Goal: Transaction & Acquisition: Purchase product/service

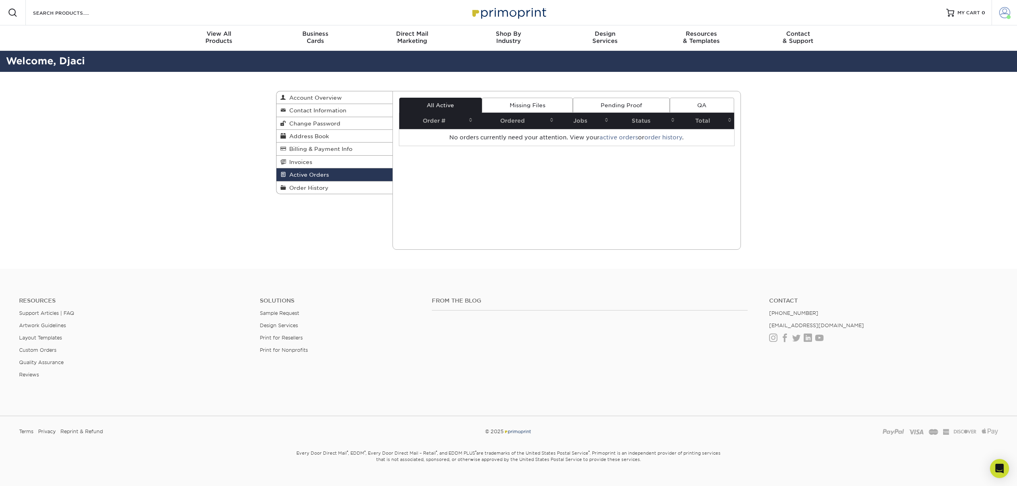
click at [1000, 16] on span at bounding box center [1004, 12] width 11 height 11
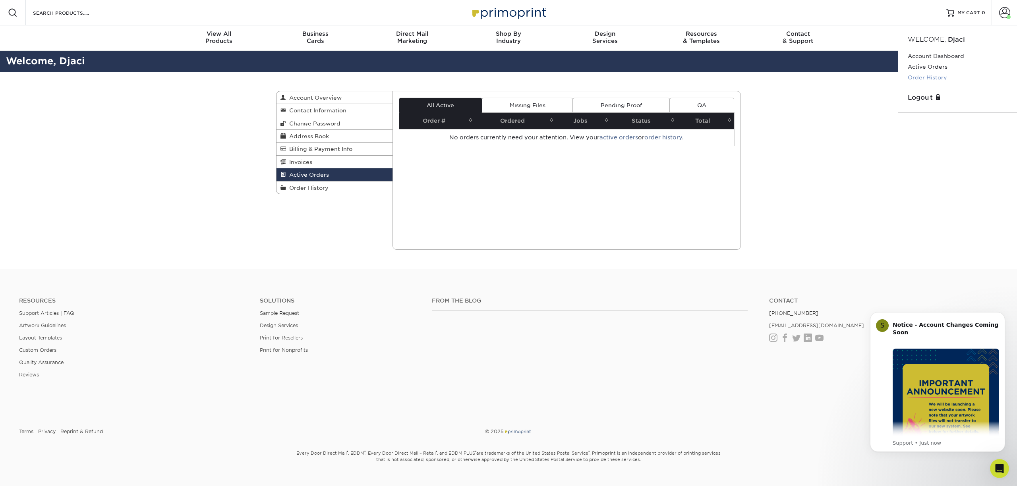
click at [928, 78] on link "Order History" at bounding box center [958, 77] width 100 height 11
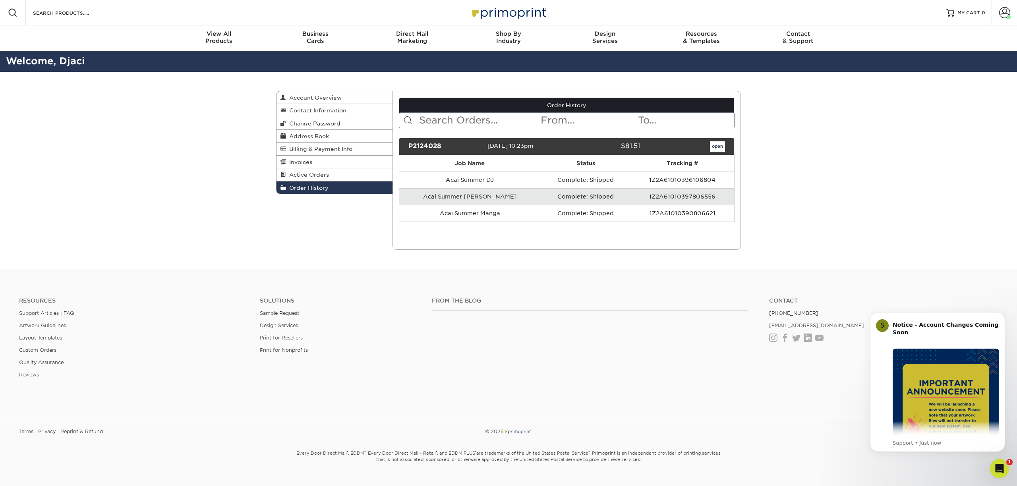
click at [717, 149] on link "open" at bounding box center [717, 146] width 15 height 10
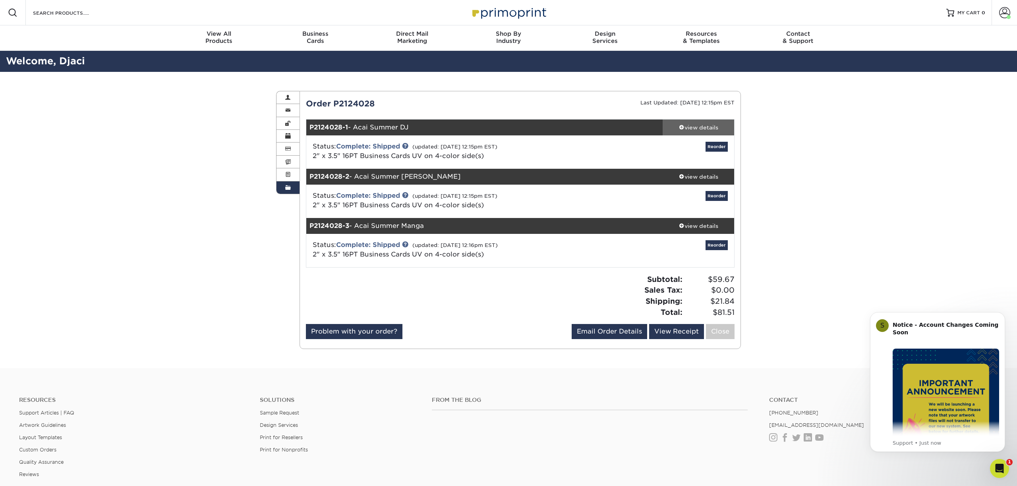
click at [700, 128] on div "view details" at bounding box center [699, 128] width 72 height 8
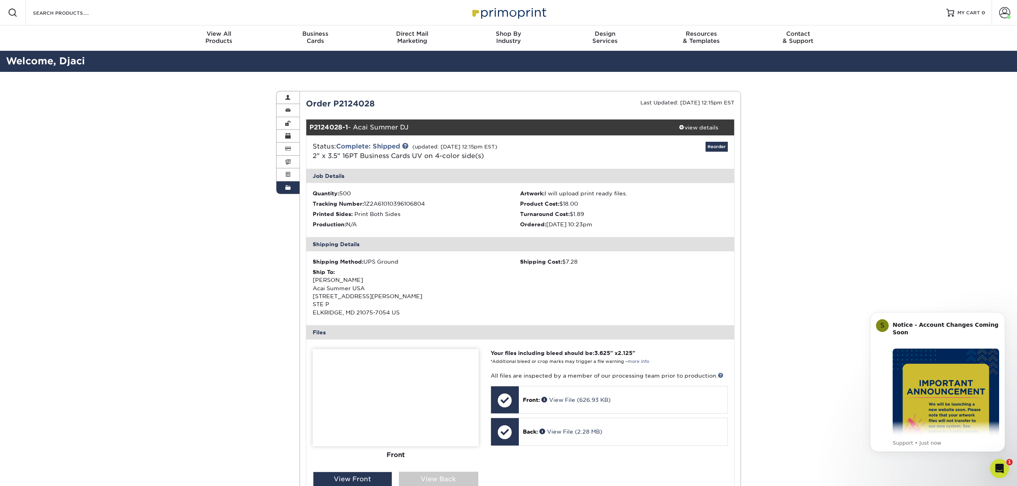
drag, startPoint x: 562, startPoint y: 203, endPoint x: 584, endPoint y: 202, distance: 21.9
click at [584, 202] on li "Product Cost: $18.00" at bounding box center [624, 204] width 208 height 8
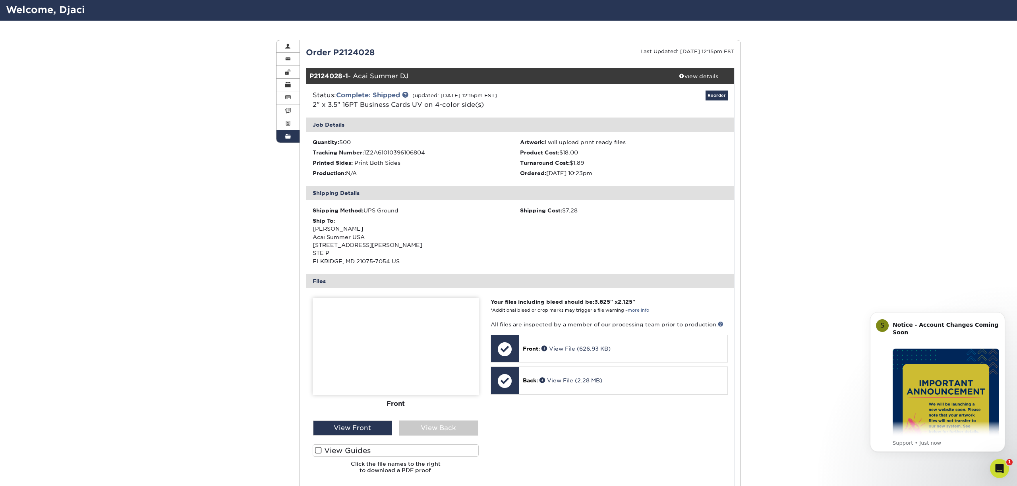
scroll to position [79, 0]
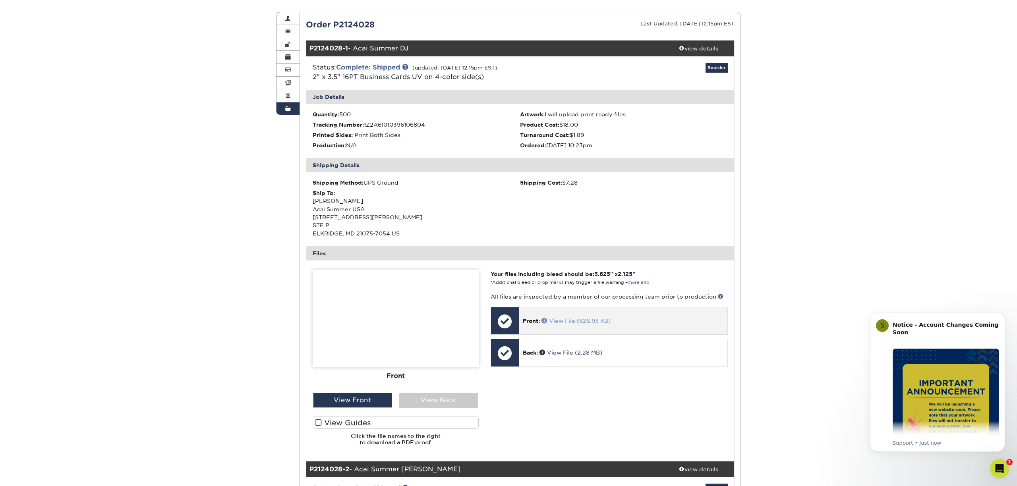
click at [562, 319] on link "View File (626.93 KB)" at bounding box center [576, 321] width 69 height 6
click at [439, 337] on img at bounding box center [396, 318] width 166 height 97
click at [435, 396] on div "View Back" at bounding box center [438, 400] width 79 height 15
click at [369, 400] on div "View Front" at bounding box center [352, 400] width 79 height 15
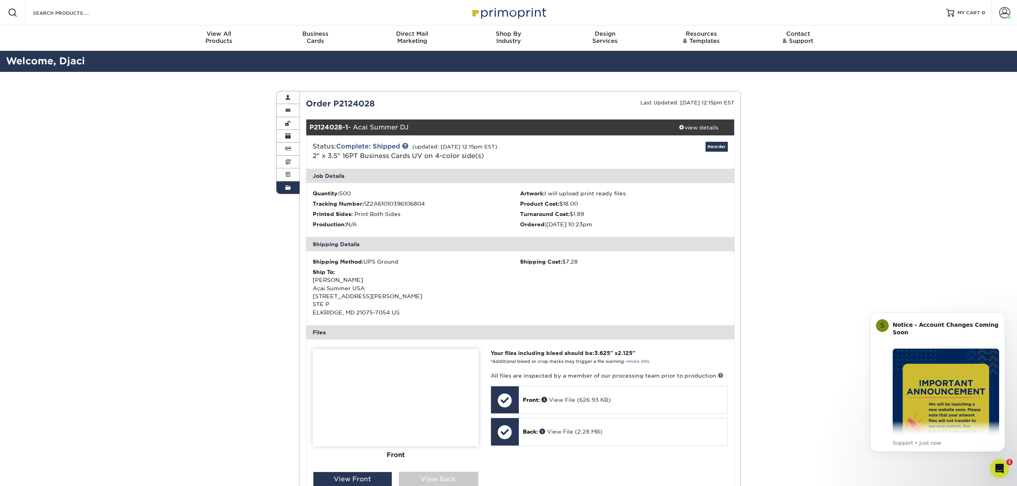
scroll to position [0, 0]
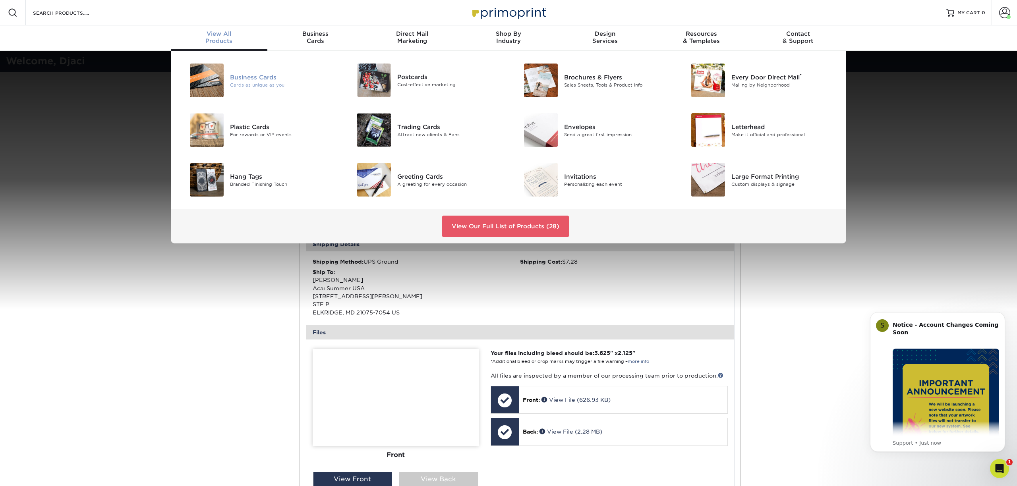
click at [264, 81] on div "Cards as unique as you" at bounding box center [282, 84] width 105 height 7
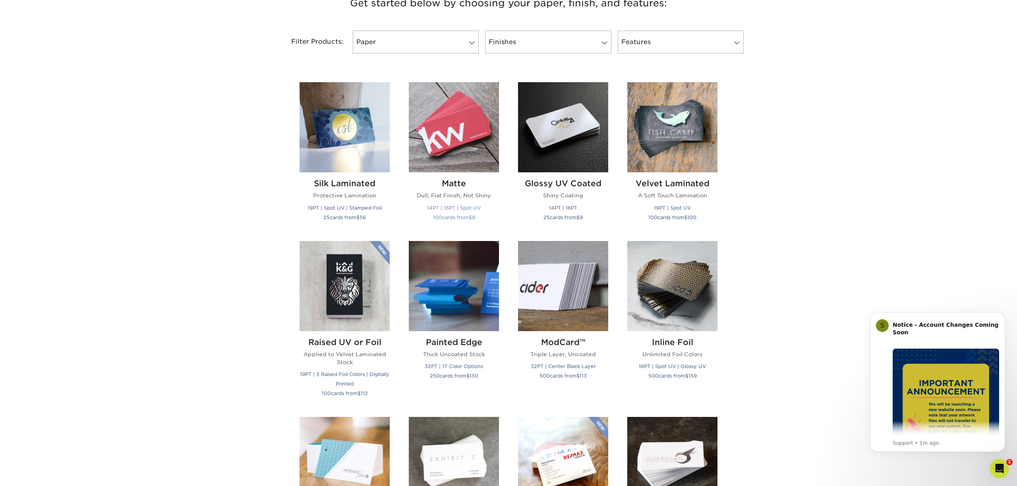
click at [451, 134] on img at bounding box center [454, 127] width 90 height 90
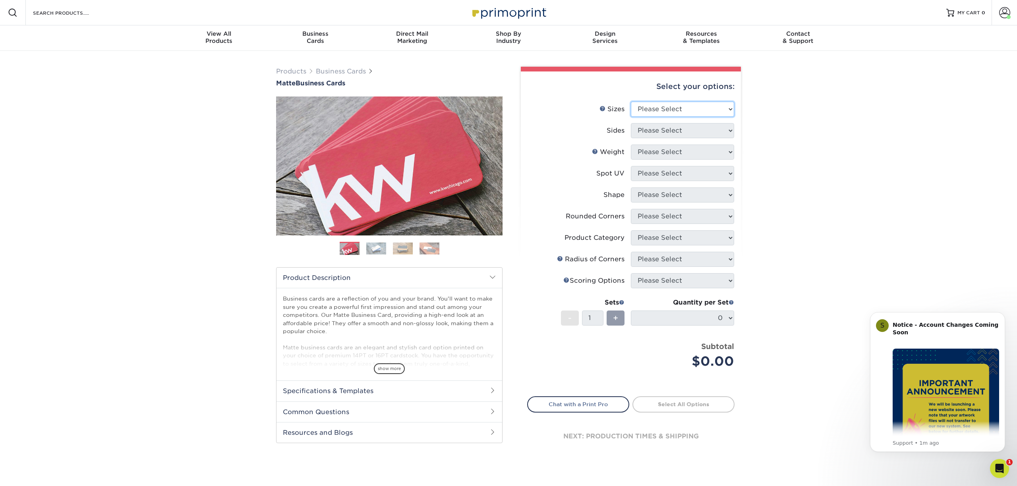
select select "2.00x3.50"
select select "13abbda7-1d64-4f25-8bb2-c179b224825d"
select select "16PT"
select select "3"
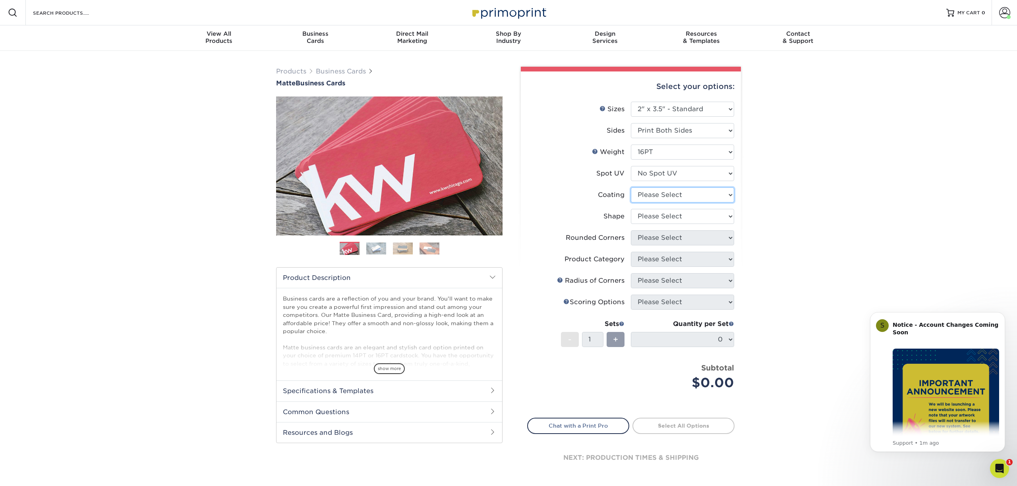
select select "121bb7b5-3b4d-429f-bd8d-bbf80e953313"
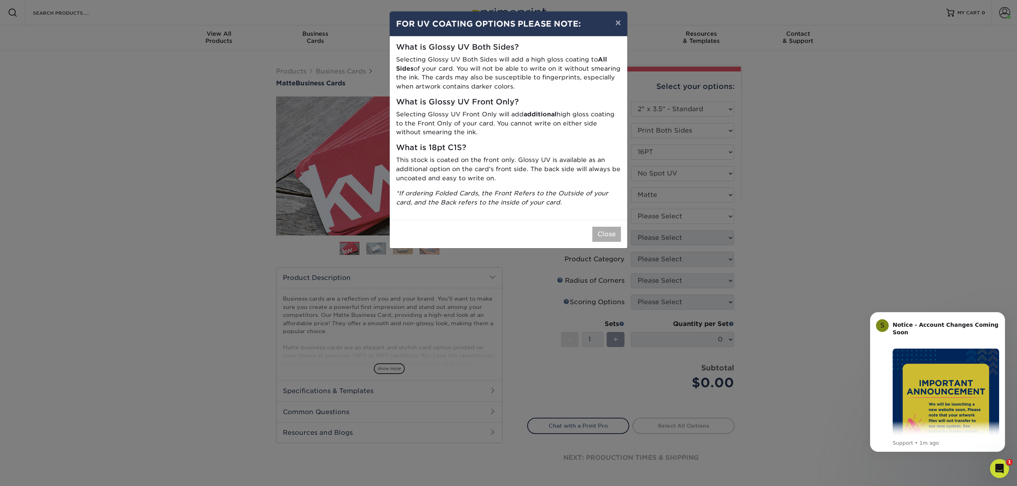
click at [604, 230] on button "Close" at bounding box center [607, 234] width 29 height 15
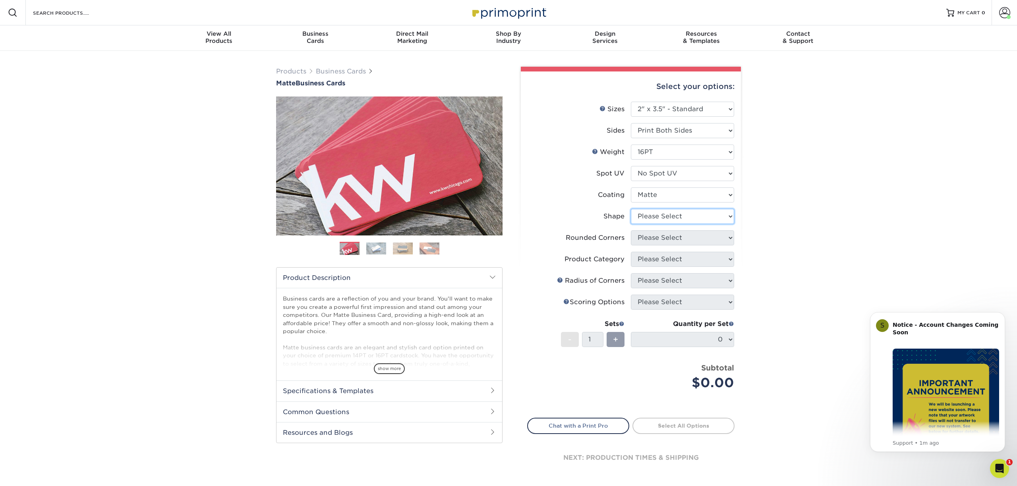
select select "standard"
select select "0"
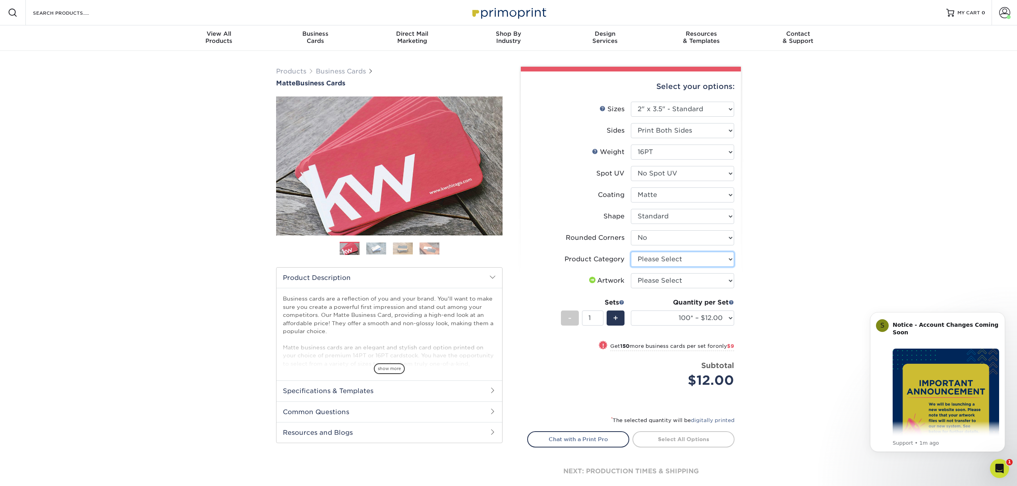
select select "3b5148f1-0588-4f88-a218-97bcfdce65c1"
select select "upload"
select select "500 – $42.00"
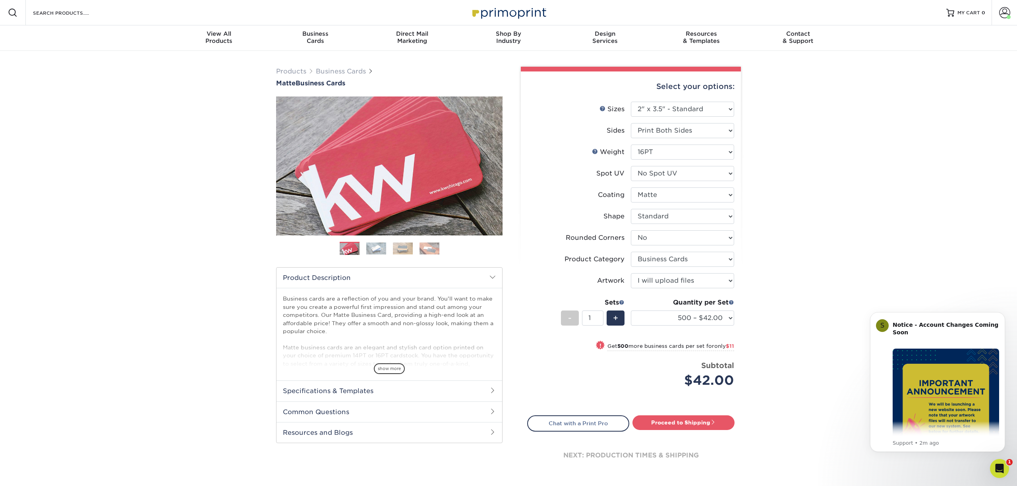
drag, startPoint x: 601, startPoint y: 280, endPoint x: 606, endPoint y: 244, distance: 36.5
click at [604, 260] on ul "Sizes Help Sizes Please Select 1.5" x 3.5" - Mini 1.75" x 3.5" - Mini 2" x 2" -…" at bounding box center [630, 251] width 207 height 298
click at [756, 99] on div "Products Business Cards Matte Business Cards Previous Next 100 $ 9" at bounding box center [508, 279] width 1017 height 457
click at [1007, 14] on span at bounding box center [1004, 12] width 11 height 11
click at [924, 95] on link "Logout" at bounding box center [958, 98] width 100 height 10
